Goal: Transaction & Acquisition: Subscribe to service/newsletter

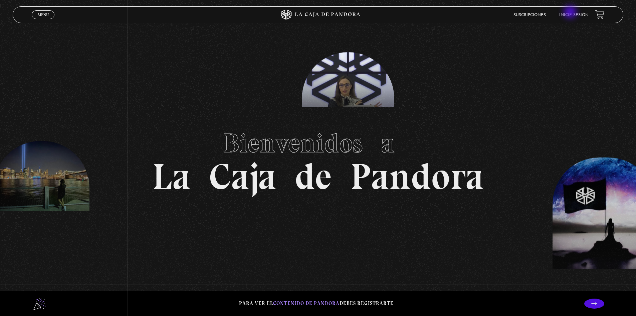
click at [571, 13] on link "Inicie sesión" at bounding box center [573, 15] width 29 height 4
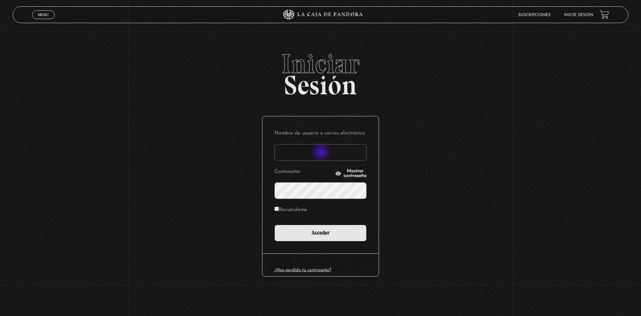
click at [322, 153] on input "Nombre de usuario o correo electrónico" at bounding box center [320, 152] width 92 height 17
type input "[PERSON_NAME][EMAIL_ADDRESS][DOMAIN_NAME]"
click at [274, 224] on input "Acceder" at bounding box center [320, 232] width 92 height 17
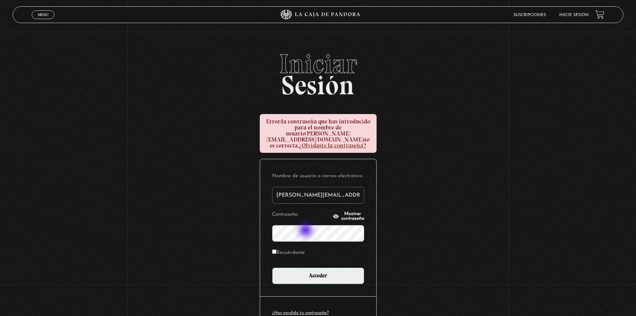
click at [272, 267] on input "Acceder" at bounding box center [318, 275] width 92 height 17
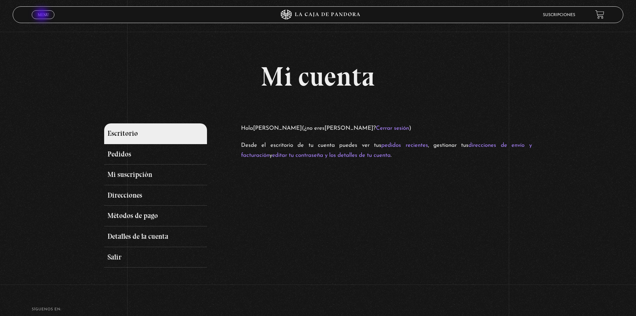
click at [42, 14] on span "Menu" at bounding box center [43, 15] width 11 height 4
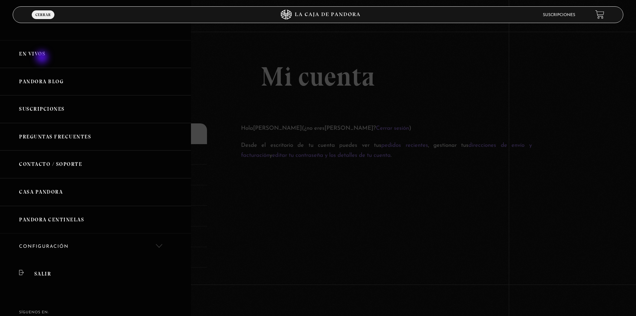
click at [43, 58] on link "En vivos" at bounding box center [95, 54] width 191 height 28
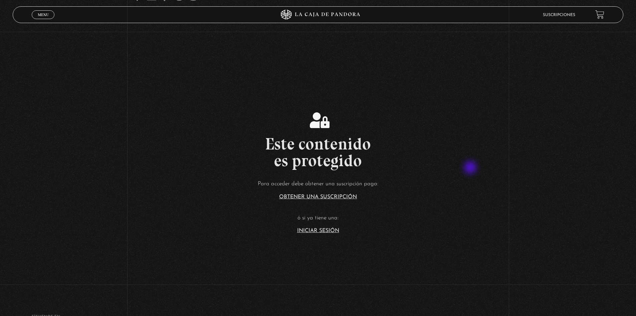
scroll to position [100, 0]
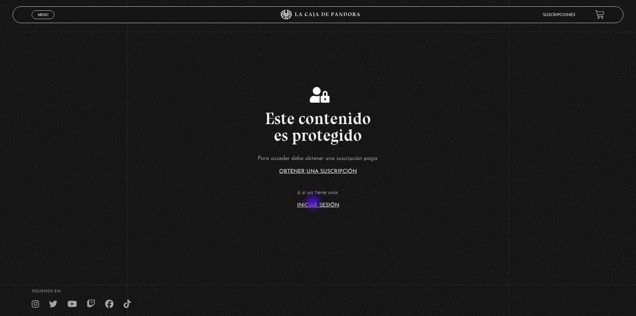
click at [314, 202] on article "Para acceder debe obtener una suscripción paga: Obtener una suscripción ó si ya…" at bounding box center [318, 180] width 636 height 54
click at [337, 205] on link "Iniciar Sesión" at bounding box center [318, 204] width 42 height 5
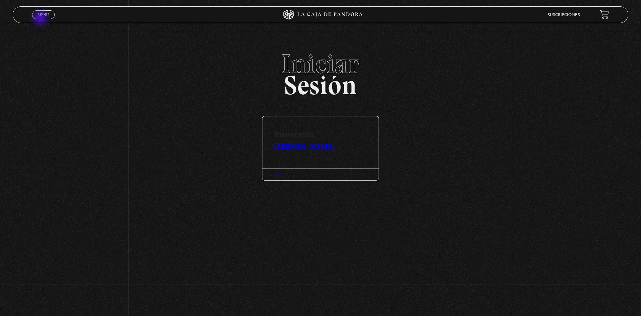
click at [41, 17] on link "Menu Cerrar" at bounding box center [43, 14] width 23 height 9
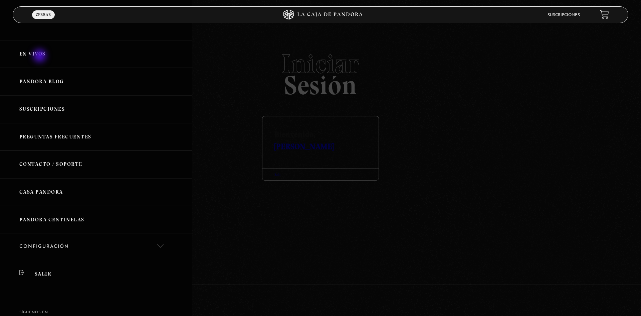
click at [40, 56] on link "En vivos" at bounding box center [96, 54] width 192 height 28
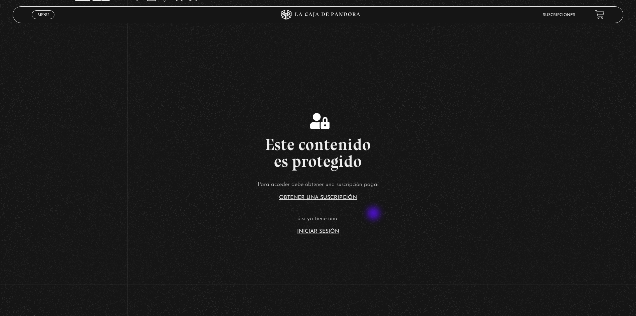
scroll to position [33, 0]
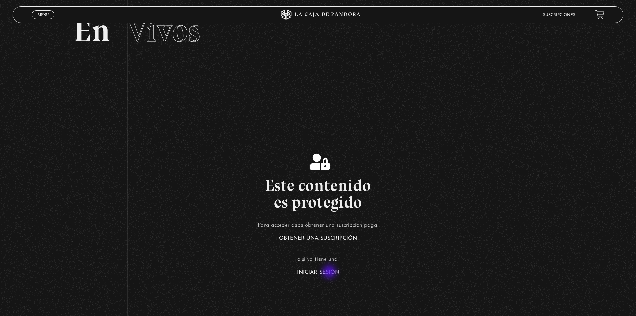
drag, startPoint x: 330, startPoint y: 272, endPoint x: 335, endPoint y: 270, distance: 4.9
click at [330, 272] on link "Iniciar Sesión" at bounding box center [318, 271] width 42 height 5
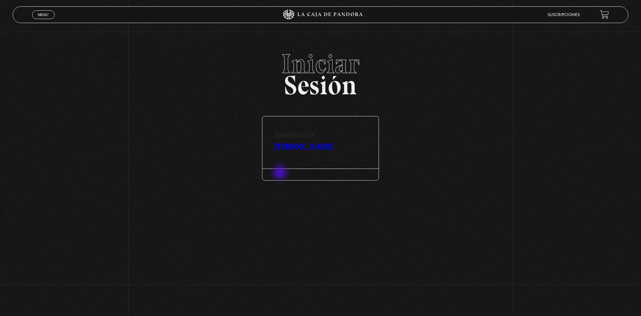
click at [281, 173] on div "Salir" at bounding box center [320, 174] width 116 height 12
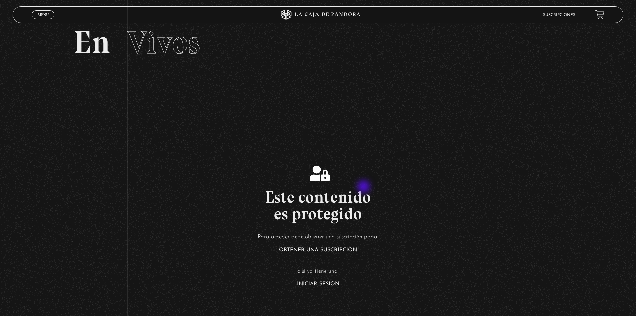
scroll to position [67, 0]
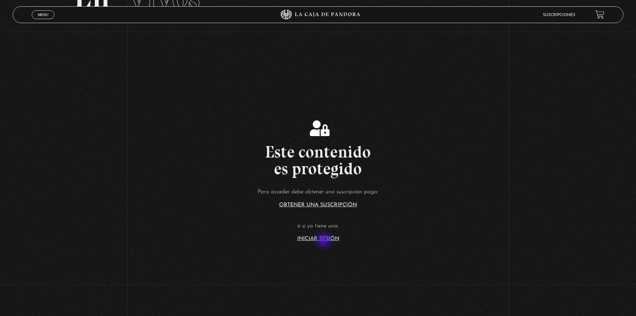
click at [324, 238] on link "Iniciar Sesión" at bounding box center [318, 238] width 42 height 5
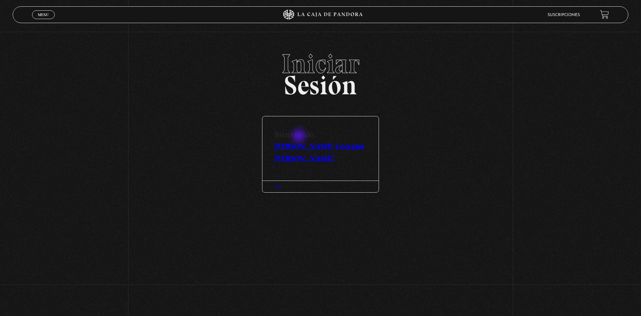
click at [300, 136] on h3 "Bienvenido, Rosibel Corrales Castro" at bounding box center [320, 140] width 116 height 48
click at [304, 146] on link "Rosibel Corrales Castro" at bounding box center [319, 152] width 90 height 22
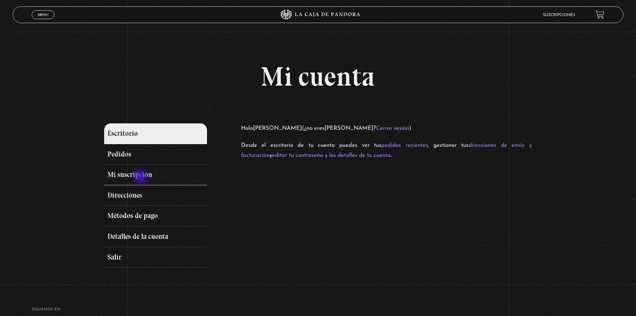
click at [141, 176] on link "Mi suscripción" at bounding box center [155, 174] width 103 height 21
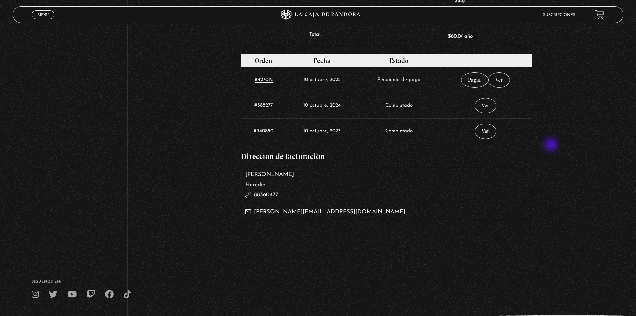
scroll to position [301, 0]
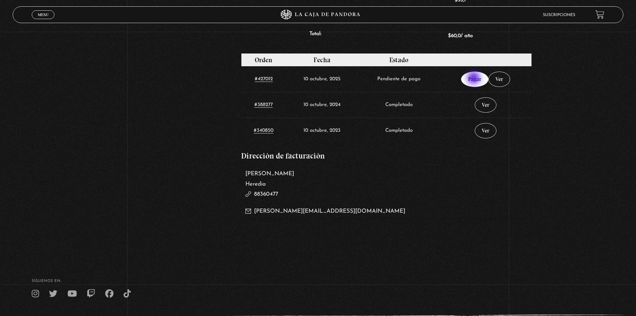
click at [474, 78] on link "Pagar" at bounding box center [474, 78] width 27 height 15
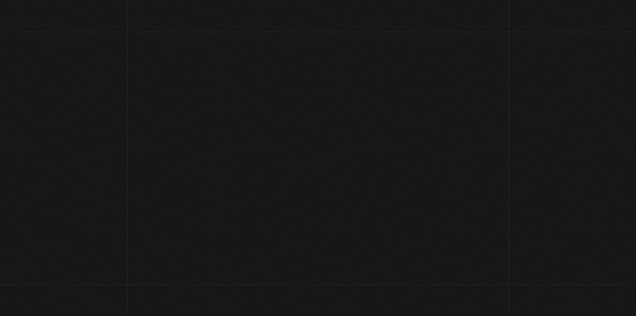
select select "CR-H"
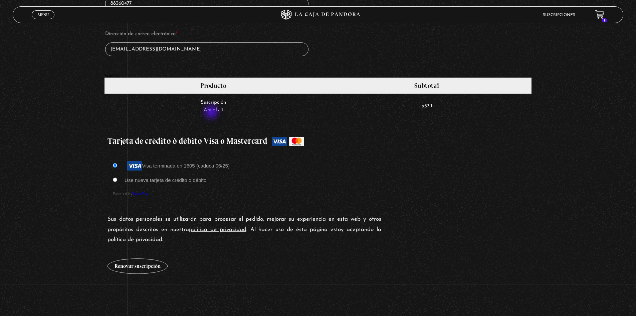
scroll to position [501, 0]
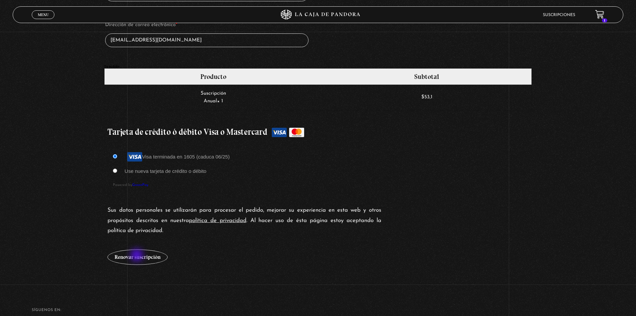
click at [138, 254] on button "Renovar suscripción" at bounding box center [138, 256] width 60 height 15
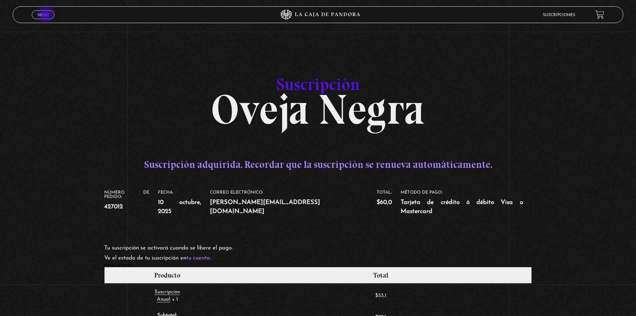
click at [46, 15] on span "Menu" at bounding box center [43, 15] width 11 height 4
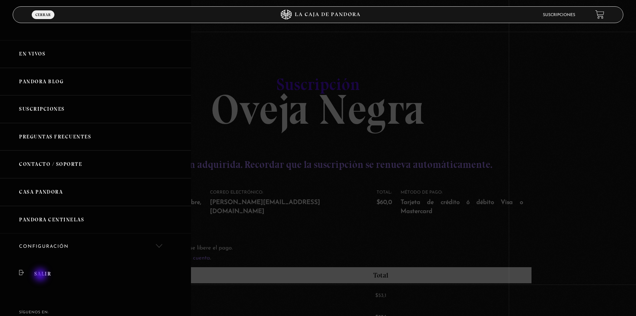
click at [41, 275] on link "Salir" at bounding box center [95, 273] width 191 height 27
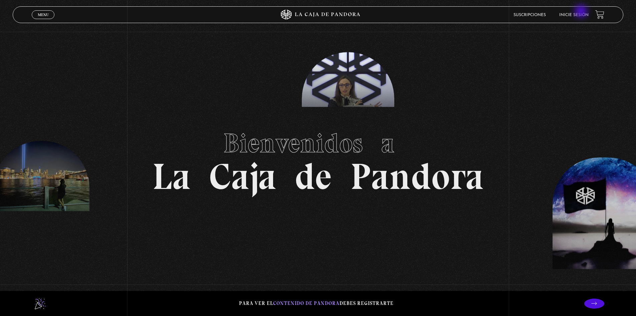
click at [581, 13] on link "Inicie sesión" at bounding box center [573, 15] width 29 height 4
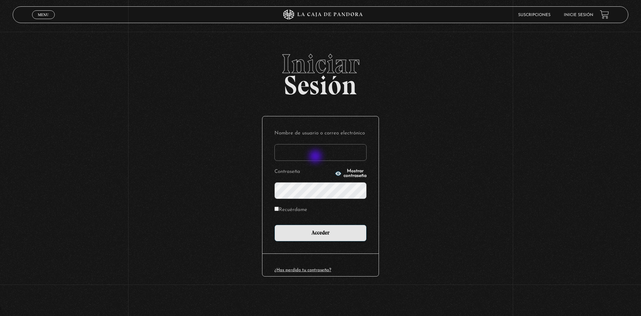
click at [316, 157] on input "Nombre de usuario o correo electrónico" at bounding box center [320, 152] width 92 height 17
type input "[PERSON_NAME][EMAIL_ADDRESS][DOMAIN_NAME]"
click at [274, 224] on input "Acceder" at bounding box center [320, 232] width 92 height 17
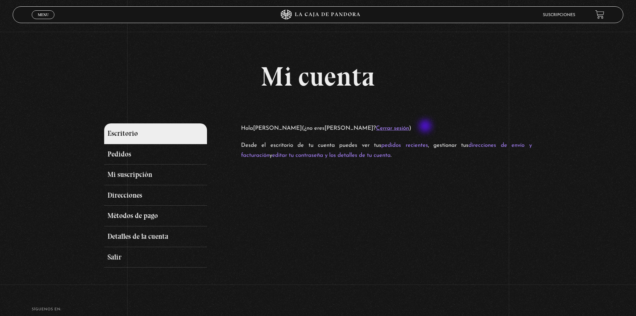
click at [409, 127] on link "Cerrar sesión" at bounding box center [392, 128] width 33 height 6
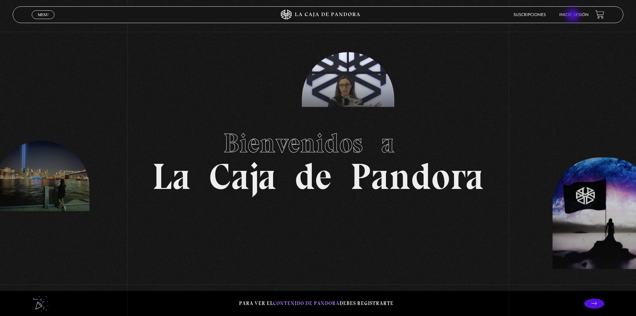
click at [574, 16] on link "Inicie sesión" at bounding box center [573, 15] width 29 height 4
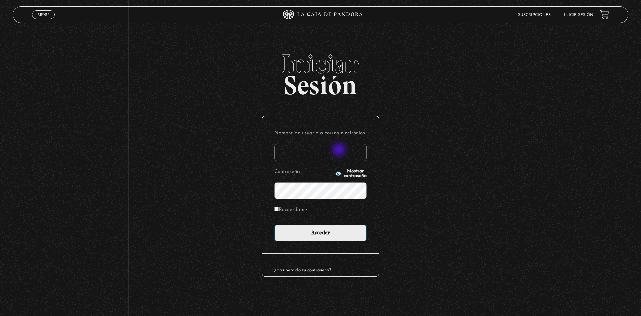
click at [340, 150] on input "Nombre de usuario o correo electrónico" at bounding box center [320, 152] width 92 height 17
type input "[PERSON_NAME][EMAIL_ADDRESS][DOMAIN_NAME]"
click at [274, 224] on input "Acceder" at bounding box center [320, 232] width 92 height 17
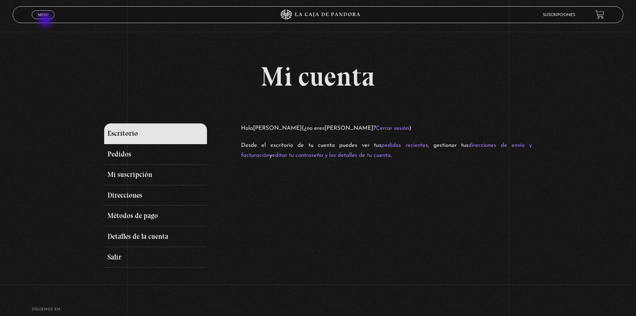
click at [43, 17] on link "Menu Cerrar" at bounding box center [43, 14] width 23 height 9
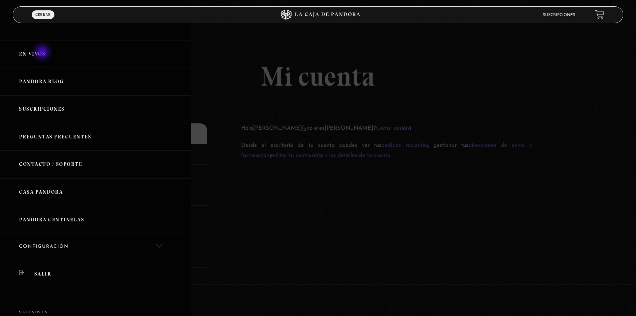
click at [43, 52] on link "En vivos" at bounding box center [95, 54] width 191 height 28
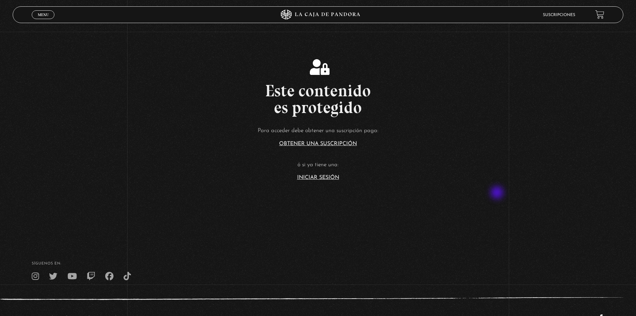
scroll to position [134, 0]
